Goal: Task Accomplishment & Management: Complete application form

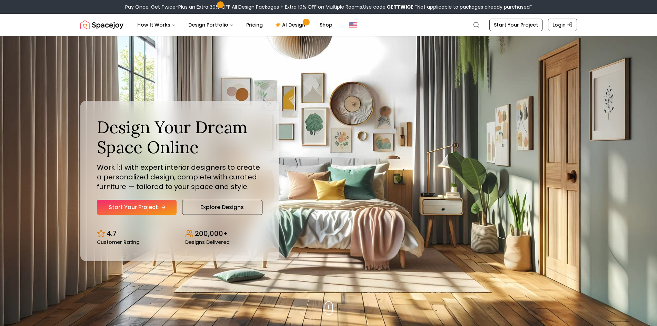
click at [160, 203] on link "Start Your Project" at bounding box center [137, 207] width 80 height 15
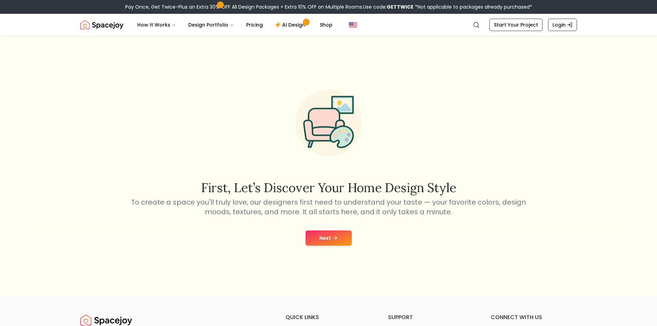
click at [344, 238] on button "Next" at bounding box center [329, 238] width 46 height 15
